Goal: Book appointment/travel/reservation

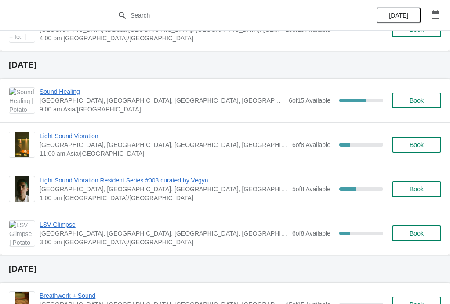
scroll to position [251, 0]
click at [53, 132] on span "Light Sound Vibration" at bounding box center [164, 136] width 248 height 9
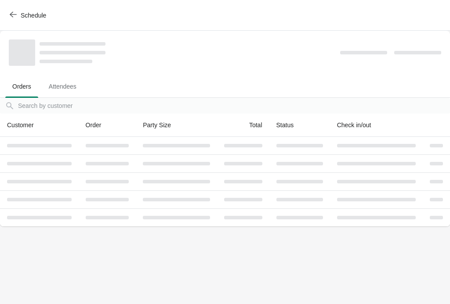
scroll to position [0, 0]
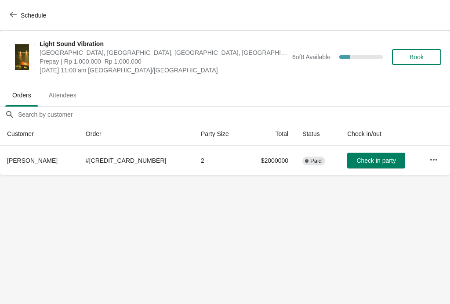
click at [13, 20] on button "Schedule" at bounding box center [28, 15] width 49 height 16
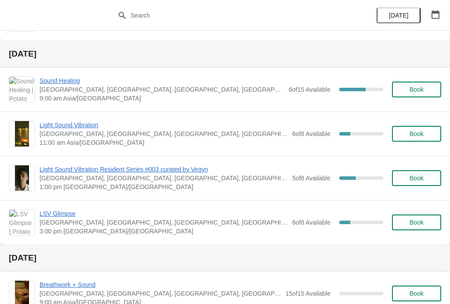
scroll to position [262, 0]
click at [69, 171] on span "Light Sound Vibration Resident Series #003 curated by Vegyn" at bounding box center [164, 170] width 248 height 9
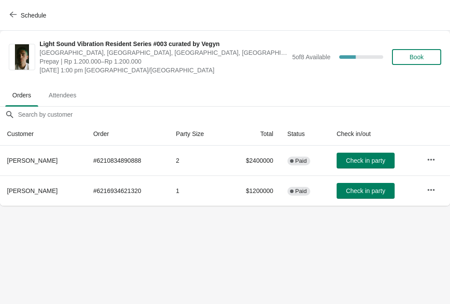
click at [22, 23] on button "Schedule" at bounding box center [28, 15] width 49 height 16
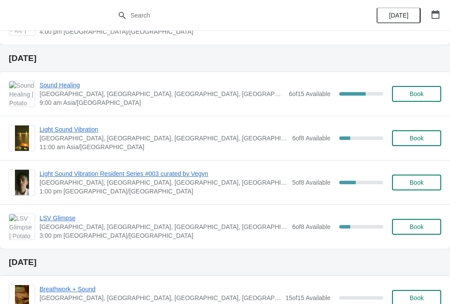
scroll to position [259, 0]
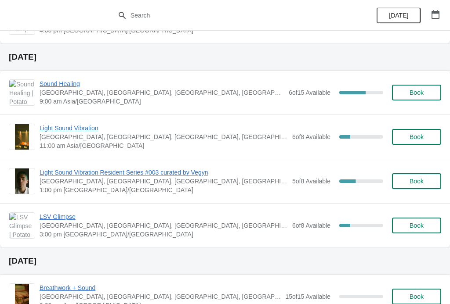
click at [69, 130] on span "Light Sound Vibration" at bounding box center [164, 128] width 248 height 9
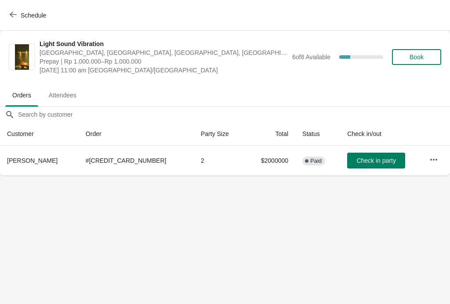
click at [17, 16] on span "Schedule" at bounding box center [28, 15] width 35 height 8
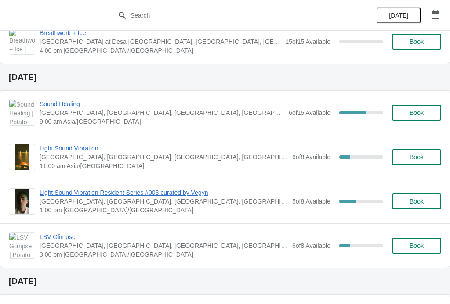
scroll to position [240, 0]
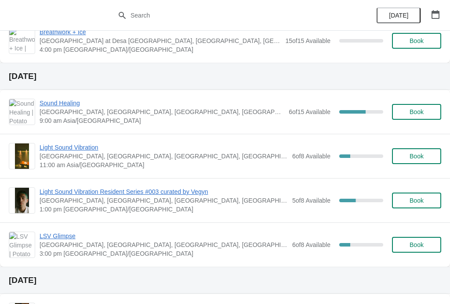
click at [56, 113] on span "[GEOGRAPHIC_DATA], [GEOGRAPHIC_DATA], [GEOGRAPHIC_DATA], [GEOGRAPHIC_DATA], [GE…" at bounding box center [162, 112] width 245 height 9
click at [47, 107] on span "Sound Healing" at bounding box center [162, 103] width 245 height 9
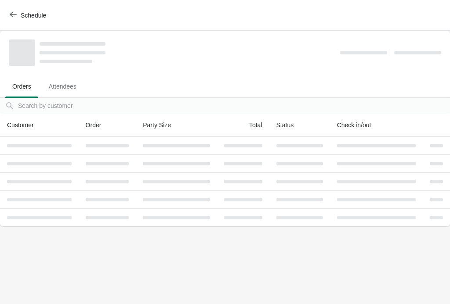
scroll to position [0, 0]
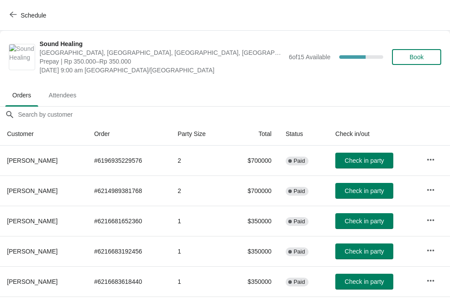
click at [12, 15] on icon "button" at bounding box center [13, 14] width 7 height 7
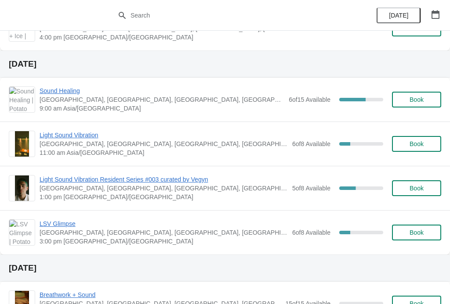
scroll to position [251, 0]
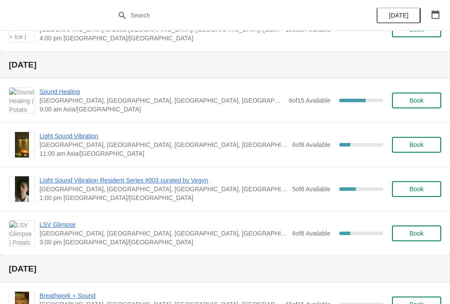
click at [207, 103] on span "[GEOGRAPHIC_DATA], [GEOGRAPHIC_DATA], [GEOGRAPHIC_DATA], [GEOGRAPHIC_DATA], [GE…" at bounding box center [162, 100] width 245 height 9
click at [48, 87] on span "Sound Healing" at bounding box center [162, 91] width 245 height 9
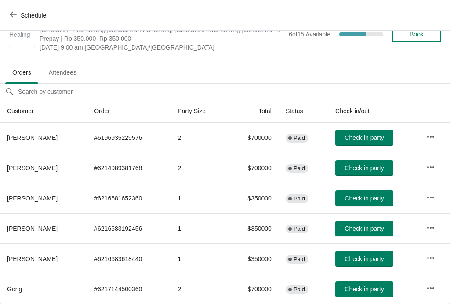
scroll to position [0, 0]
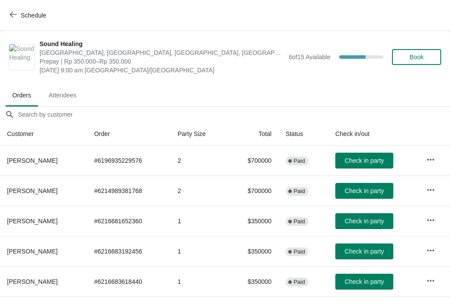
click at [17, 14] on span "Schedule" at bounding box center [28, 15] width 35 height 8
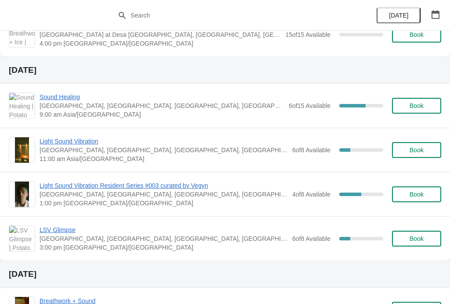
scroll to position [247, 0]
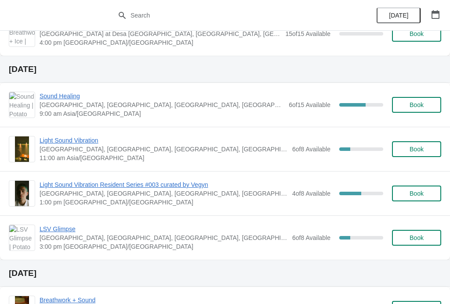
click at [57, 97] on span "Sound Healing" at bounding box center [162, 96] width 245 height 9
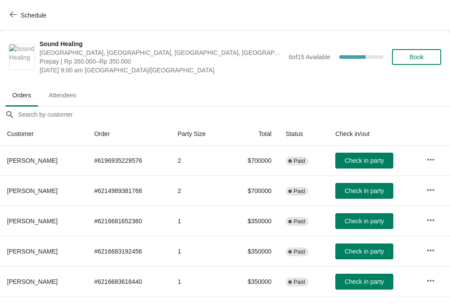
click at [416, 55] on span "Book" at bounding box center [416, 57] width 14 height 7
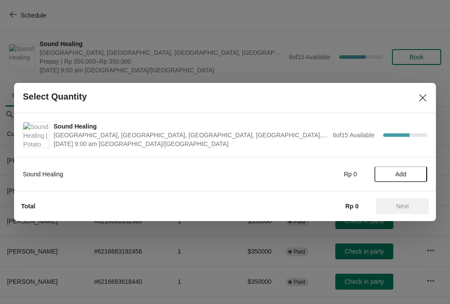
click at [404, 174] on span "Add" at bounding box center [400, 174] width 11 height 7
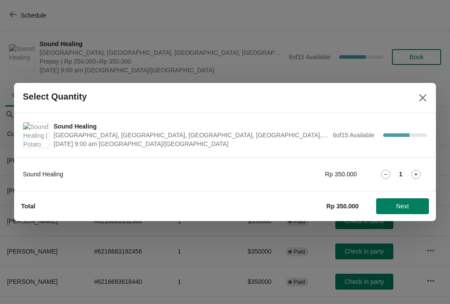
click at [419, 172] on icon at bounding box center [415, 174] width 9 height 9
click at [419, 173] on icon at bounding box center [415, 174] width 9 height 9
click at [401, 204] on span "Next" at bounding box center [402, 206] width 13 height 7
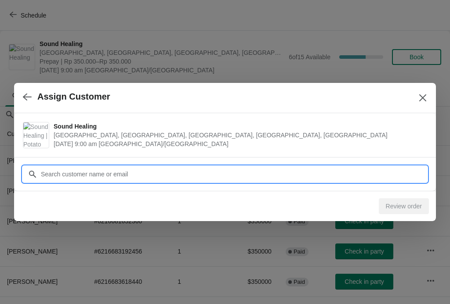
click at [391, 179] on input "Customer" at bounding box center [233, 174] width 387 height 16
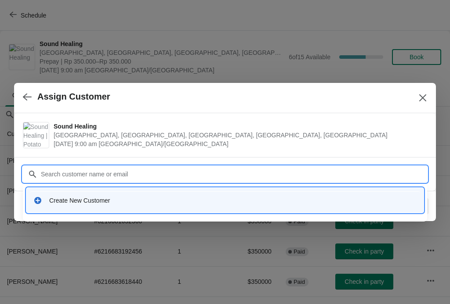
click at [45, 195] on div "Create New Customer" at bounding box center [225, 201] width 390 height 18
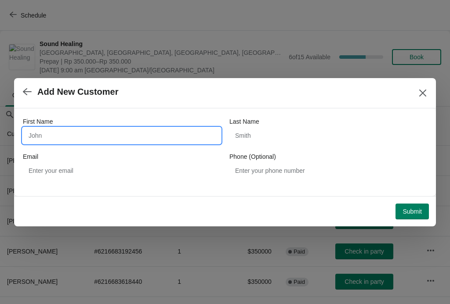
click at [35, 133] on input "First Name" at bounding box center [122, 136] width 198 height 16
type input "Jiaqi"
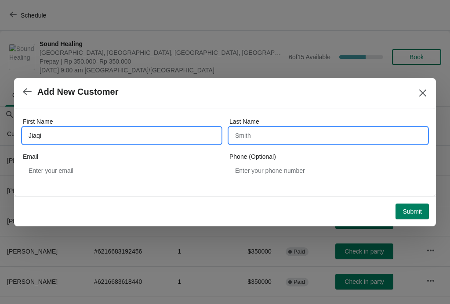
click at [337, 142] on input "Last Name" at bounding box center [328, 136] width 198 height 16
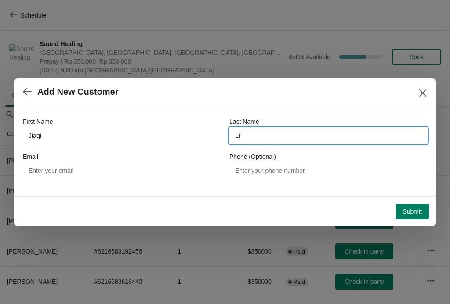
type input "Li"
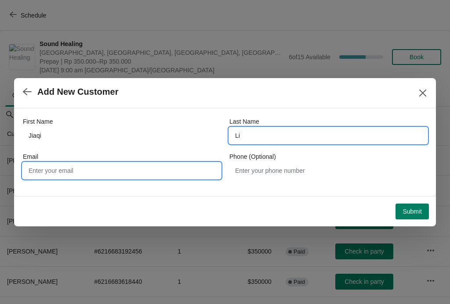
click at [50, 174] on input "Email" at bounding box center [122, 171] width 198 height 16
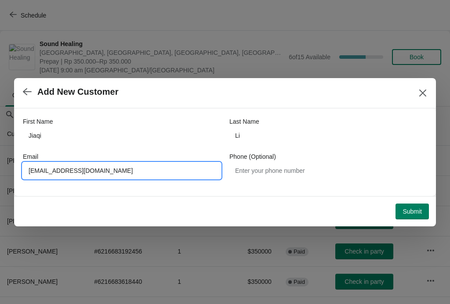
type input "[EMAIL_ADDRESS][DOMAIN_NAME]"
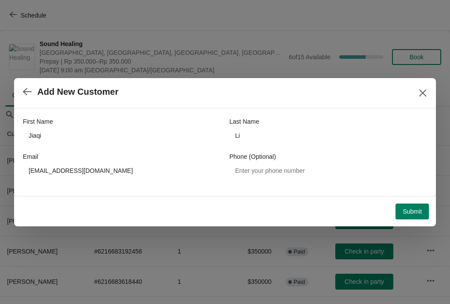
click at [414, 212] on span "Submit" at bounding box center [411, 211] width 19 height 7
